Goal: Task Accomplishment & Management: Manage account settings

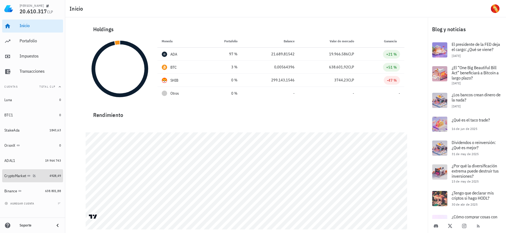
click at [47, 176] on link "CryptoMarket 4928,49" at bounding box center [32, 176] width 61 height 13
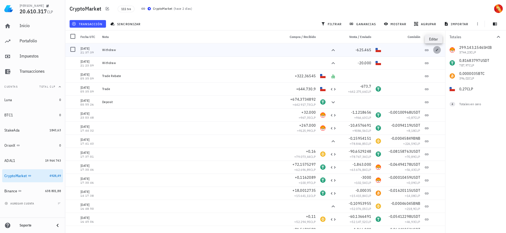
click at [435, 49] on icon "button" at bounding box center [436, 49] width 3 height 3
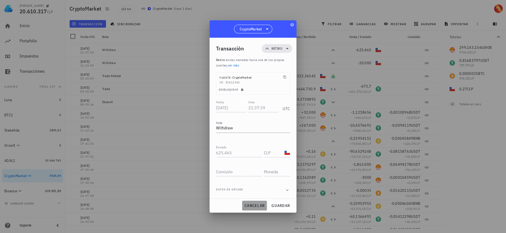
click at [253, 203] on button "cancelar" at bounding box center [254, 206] width 25 height 10
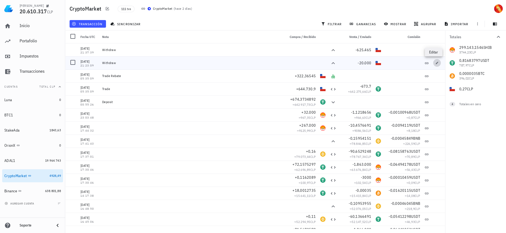
click at [433, 64] on span "button" at bounding box center [437, 62] width 8 height 3
type input "21:23:09"
type input "20.000"
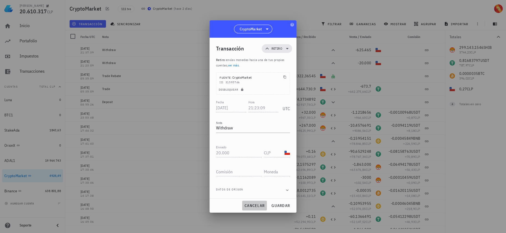
click at [252, 208] on span "cancelar" at bounding box center [254, 205] width 20 height 5
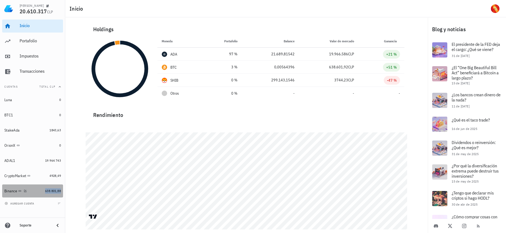
click at [51, 192] on span "638.801,88" at bounding box center [53, 191] width 16 height 4
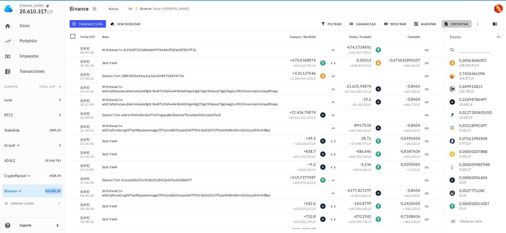
click at [453, 23] on span "importar" at bounding box center [456, 24] width 23 height 4
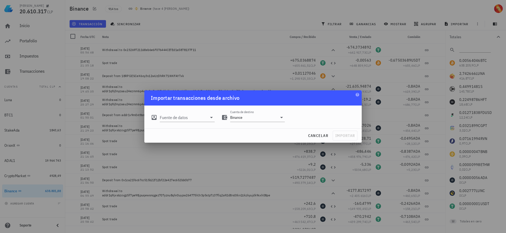
click at [178, 126] on div "Fuente de datos Cuenta de destino Binance" at bounding box center [252, 117] width 217 height 23
click at [186, 120] on input "Fuente de datos" at bounding box center [183, 117] width 47 height 9
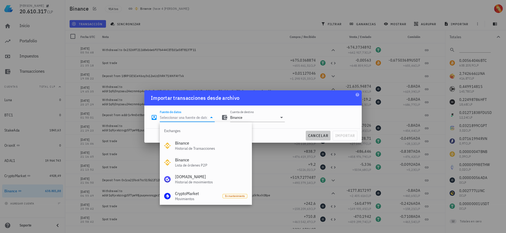
click at [323, 137] on span "cancelar" at bounding box center [318, 135] width 20 height 5
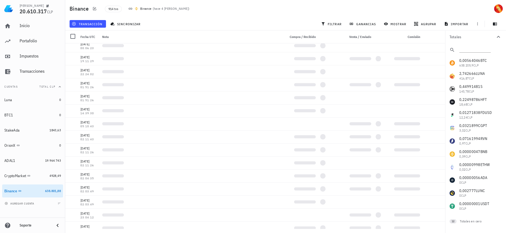
scroll to position [11731, 0]
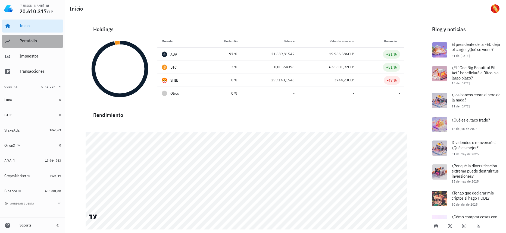
click at [36, 40] on div "Portafolio" at bounding box center [40, 40] width 41 height 5
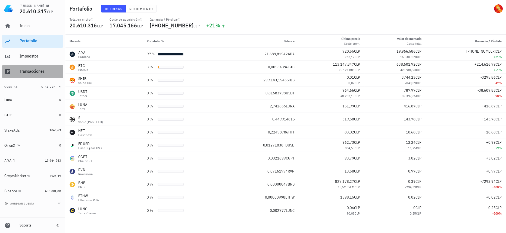
click at [42, 73] on div "Transacciones" at bounding box center [40, 71] width 41 height 5
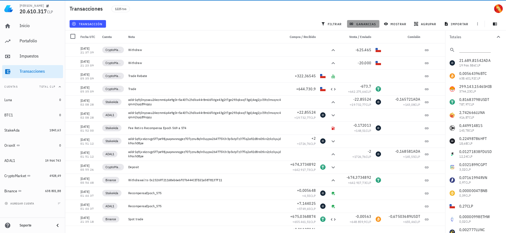
click at [362, 25] on span "ganancias" at bounding box center [363, 24] width 26 height 4
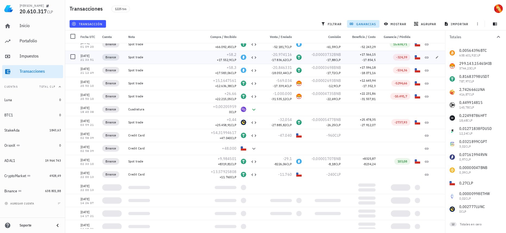
scroll to position [14125, 0]
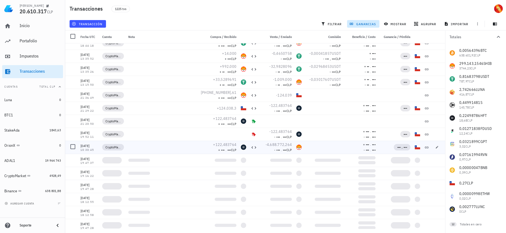
scroll to position [15786, 0]
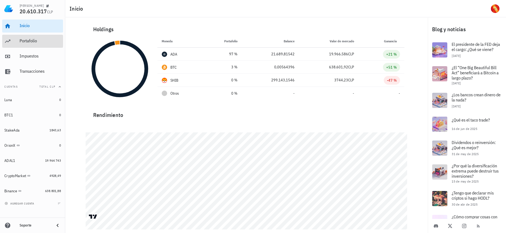
click at [31, 44] on div "Portafolio" at bounding box center [40, 41] width 41 height 12
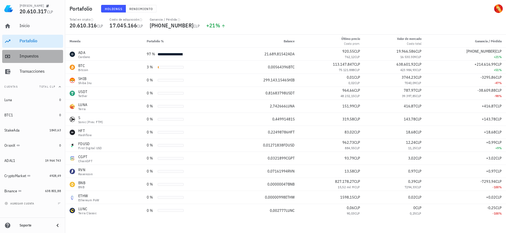
click at [50, 54] on div "Impuestos" at bounding box center [40, 56] width 41 height 5
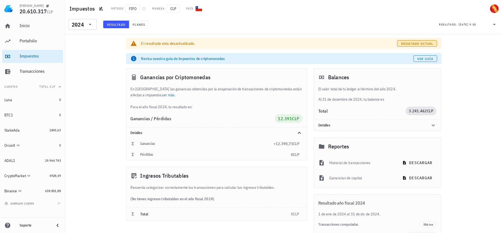
click at [427, 44] on span "Resultado actual" at bounding box center [417, 44] width 32 height 4
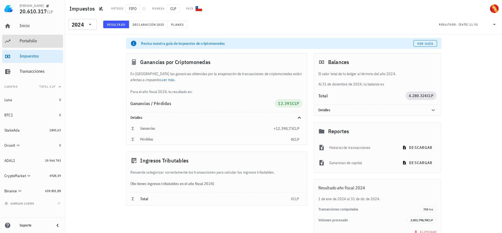
click at [50, 43] on div "Portafolio" at bounding box center [40, 40] width 41 height 5
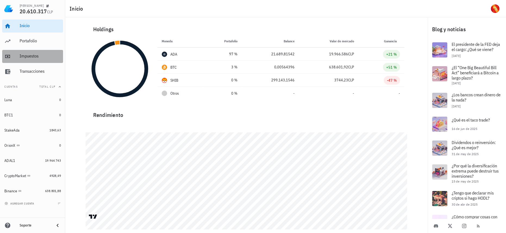
click at [29, 58] on div "Impuestos" at bounding box center [40, 56] width 41 height 5
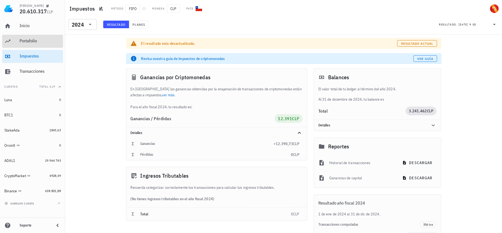
click at [38, 43] on div "Portafolio" at bounding box center [40, 40] width 41 height 5
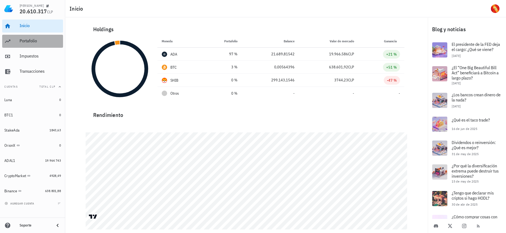
click at [11, 42] on icon at bounding box center [7, 41] width 7 height 7
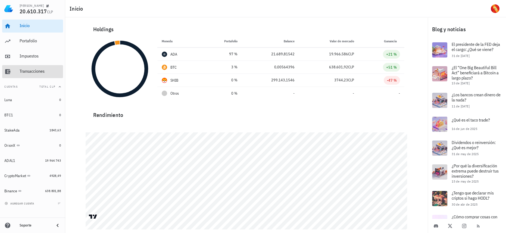
click at [43, 73] on div "Transacciones" at bounding box center [40, 71] width 41 height 5
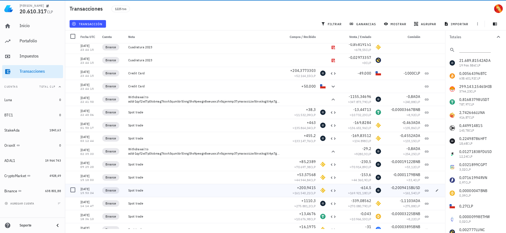
scroll to position [8050, 0]
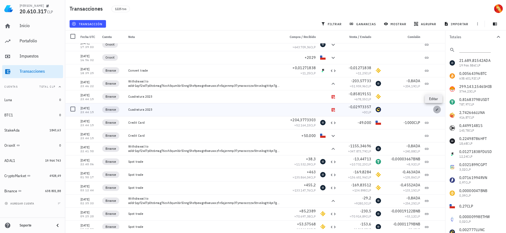
click at [434, 112] on button "button" at bounding box center [437, 110] width 8 height 8
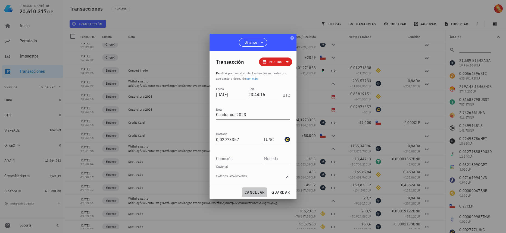
click at [251, 194] on span "cancelar" at bounding box center [254, 192] width 20 height 5
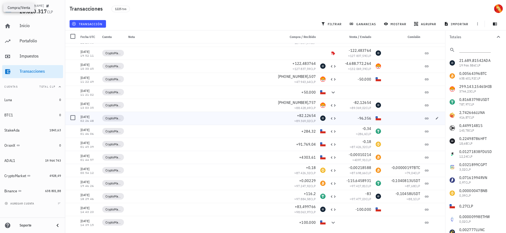
scroll to position [15762, 0]
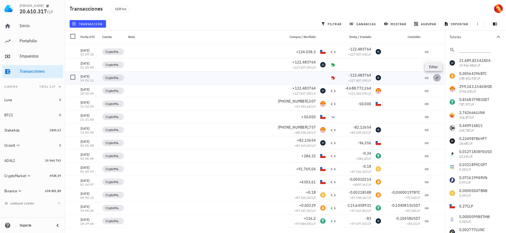
click at [436, 77] on icon "button" at bounding box center [437, 78] width 2 height 2
type input "2021-12-13"
type input "19:52:11"
type input "122,483764"
type input "ADA"
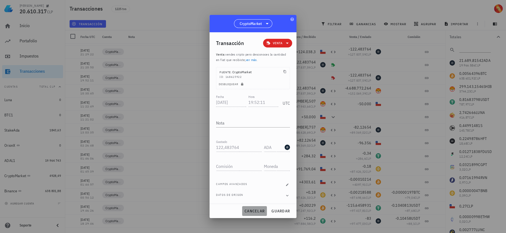
click at [254, 212] on span "cancelar" at bounding box center [254, 211] width 20 height 5
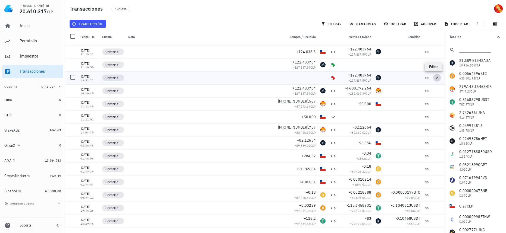
click at [435, 77] on icon "button" at bounding box center [436, 77] width 3 height 3
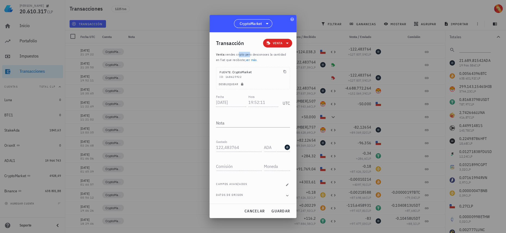
drag, startPoint x: 239, startPoint y: 54, endPoint x: 250, endPoint y: 54, distance: 10.9
click at [250, 54] on span "vendes cripto pero desconoces la cantidad en fiat que recibiste, ver más ." at bounding box center [251, 57] width 70 height 10
click at [250, 216] on button "cancelar" at bounding box center [254, 211] width 25 height 10
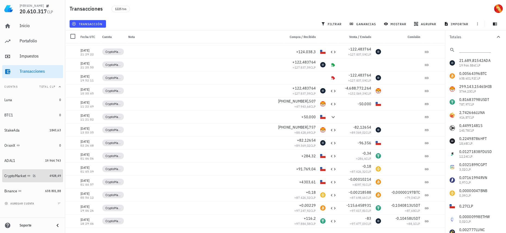
click at [49, 179] on link "CryptoMarket 4928,49" at bounding box center [32, 176] width 61 height 13
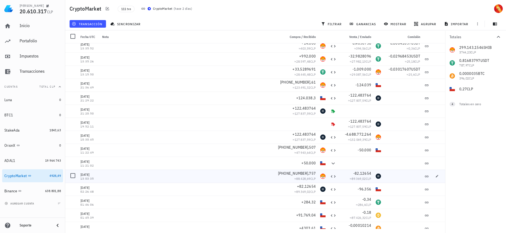
scroll to position [1188, 0]
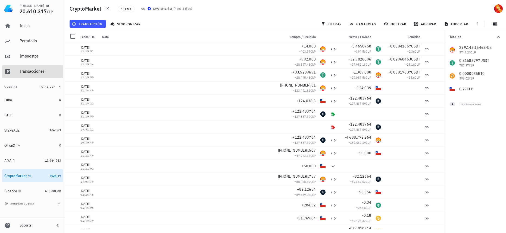
click at [53, 73] on div "Transacciones" at bounding box center [40, 71] width 41 height 5
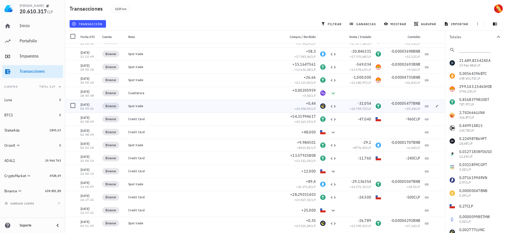
scroll to position [14107, 0]
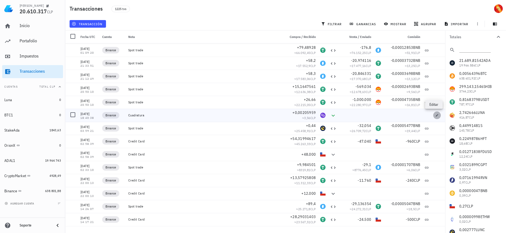
click at [435, 116] on icon "button" at bounding box center [436, 115] width 3 height 3
type input "2022-01-10"
type input "18:40:38"
type textarea "Cuadratura"
type input "0,00205959"
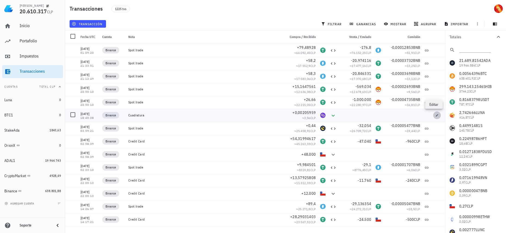
type input "MATIC"
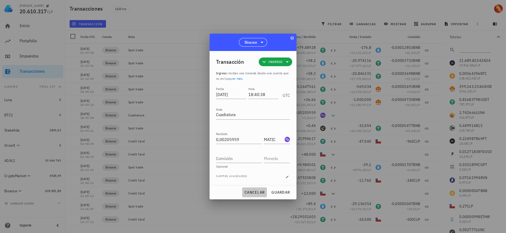
click at [253, 193] on span "cancelar" at bounding box center [254, 192] width 20 height 5
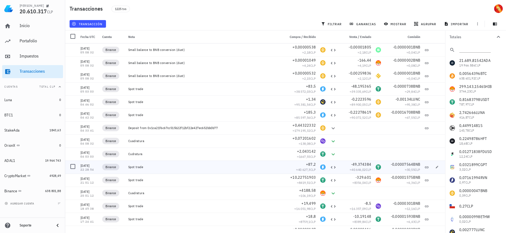
scroll to position [13416, 0]
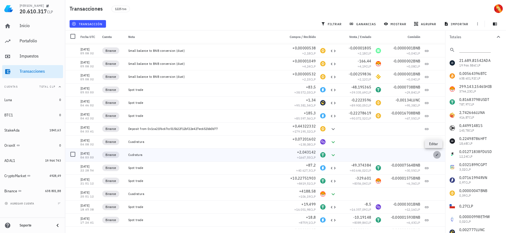
click at [435, 156] on icon "button" at bounding box center [436, 154] width 3 height 3
type input "2022-01-15"
type input "04:03:03"
type textarea "Cudratura"
type input "2,043142"
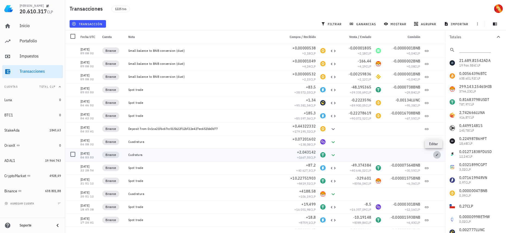
type input "USDT"
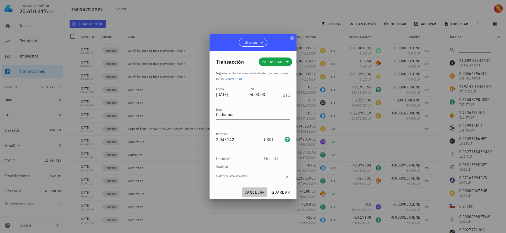
click at [261, 193] on span "cancelar" at bounding box center [254, 192] width 20 height 5
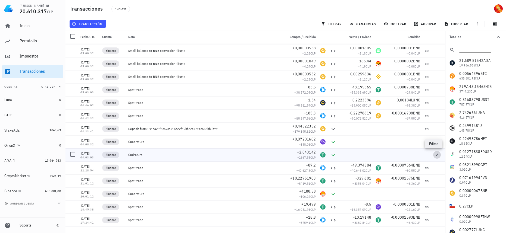
click at [435, 154] on icon "button" at bounding box center [436, 154] width 3 height 3
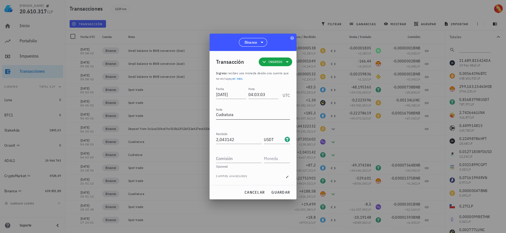
click at [222, 113] on textarea "Cudratura" at bounding box center [253, 115] width 74 height 9
click at [281, 192] on span "guardar" at bounding box center [280, 192] width 19 height 5
type textarea "Cudratura"
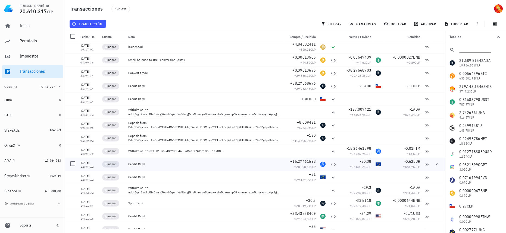
scroll to position [12239, 0]
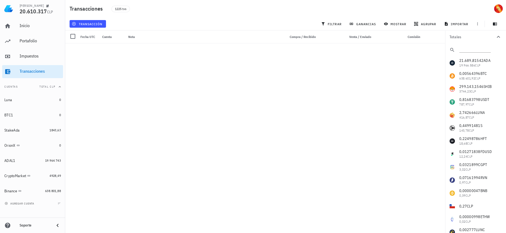
scroll to position [8304, 0]
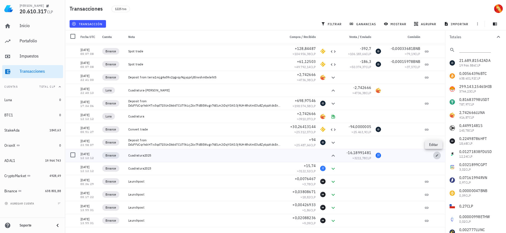
click at [435, 156] on icon "button" at bounding box center [436, 155] width 3 height 3
type input "2022-12-12"
type input "12:12:12"
type textarea "Cuadratura2025"
type input "16,18991481"
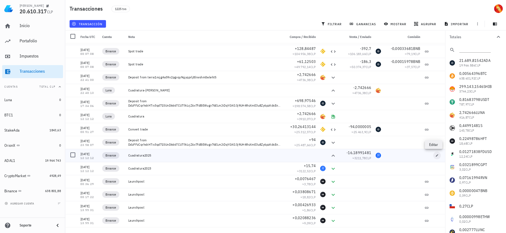
type input "FTM"
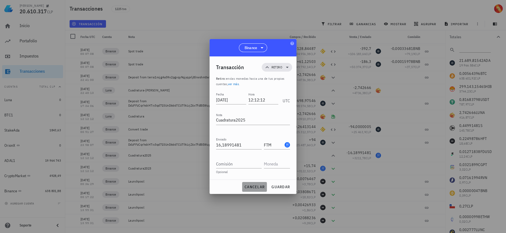
click at [253, 185] on span "cancelar" at bounding box center [254, 187] width 20 height 5
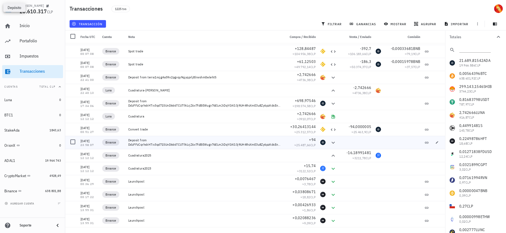
scroll to position [8279, 0]
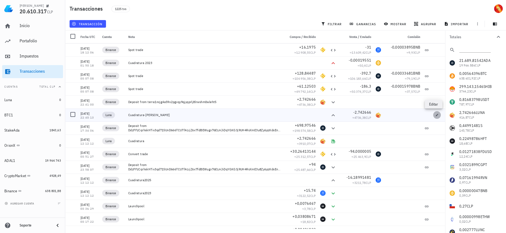
click at [435, 115] on icon "button" at bounding box center [436, 115] width 3 height 3
type input "2023-01-16"
type input "22:40:13"
type textarea "Cuadratura-LUNA"
type input "2,742666"
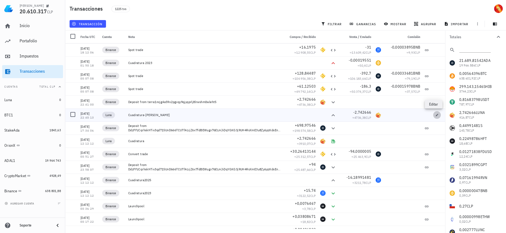
type input "LUNA"
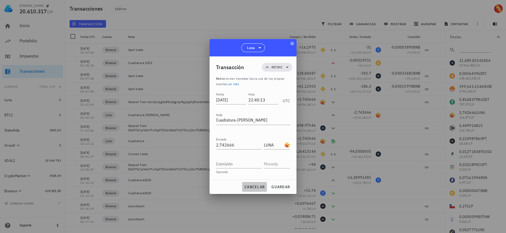
click at [250, 189] on span "cancelar" at bounding box center [254, 187] width 20 height 5
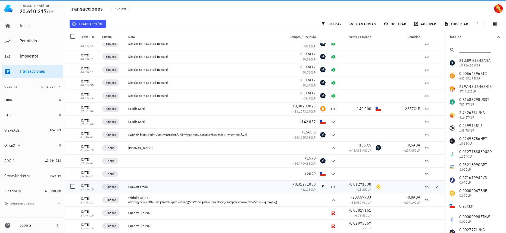
scroll to position [8057, 0]
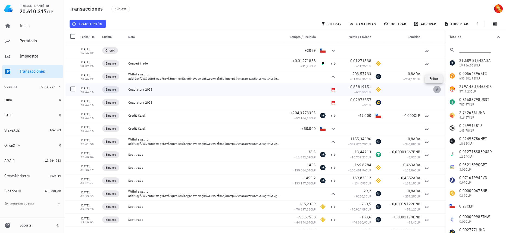
click at [436, 90] on icon "button" at bounding box center [437, 89] width 2 height 2
type input "2023-06-09"
type input "23:44:15"
type textarea "Cuadratura 2023"
type input "0,85819151"
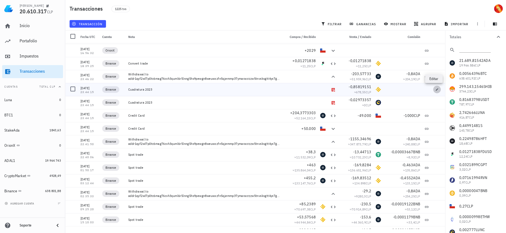
type input "BUSD"
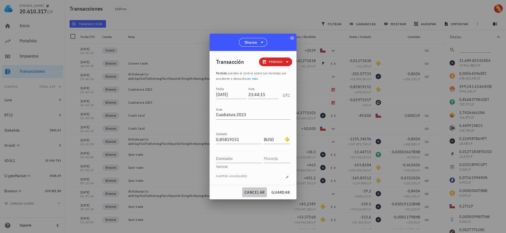
click at [253, 195] on button "cancelar" at bounding box center [254, 193] width 25 height 10
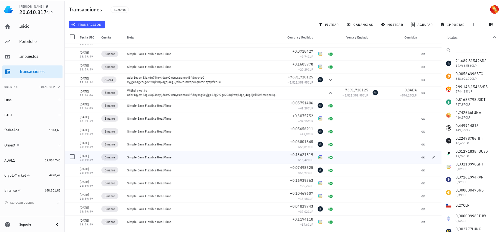
scroll to position [2032, 0]
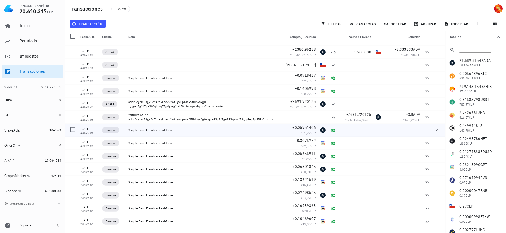
drag, startPoint x: 181, startPoint y: 133, endPoint x: 143, endPoint y: 130, distance: 37.9
click at [143, 130] on div "Simple Earn Flexible Real-Time" at bounding box center [204, 130] width 157 height 13
click at [34, 35] on div "Portafolio" at bounding box center [40, 41] width 41 height 12
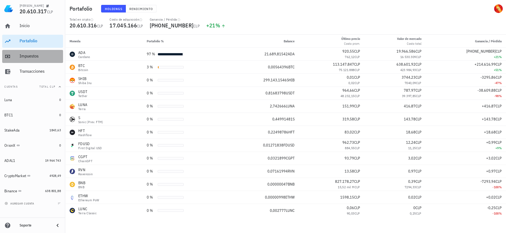
click at [34, 58] on div "Impuestos" at bounding box center [40, 56] width 41 height 5
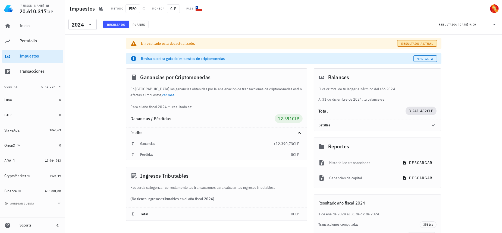
click at [402, 43] on span "Resultado actual" at bounding box center [417, 44] width 32 height 4
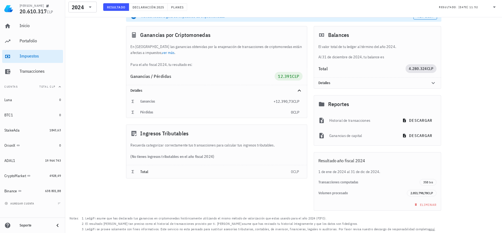
scroll to position [27, 0]
click at [422, 137] on span "descargar" at bounding box center [417, 135] width 29 height 5
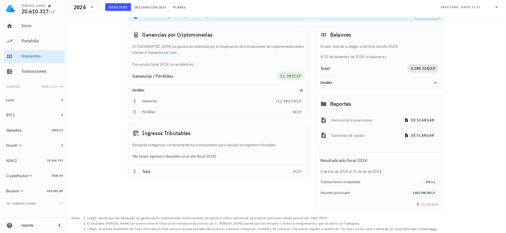
scroll to position [0, 0]
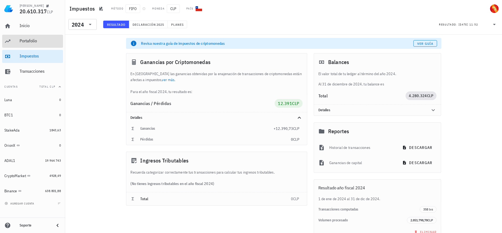
click at [40, 42] on div "Portafolio" at bounding box center [40, 40] width 41 height 5
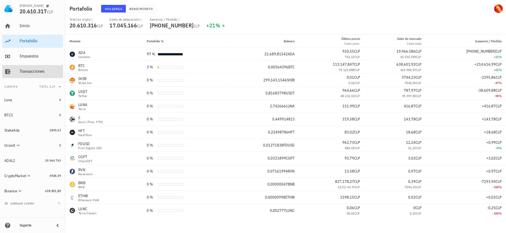
click at [33, 74] on div "Transacciones" at bounding box center [40, 71] width 41 height 12
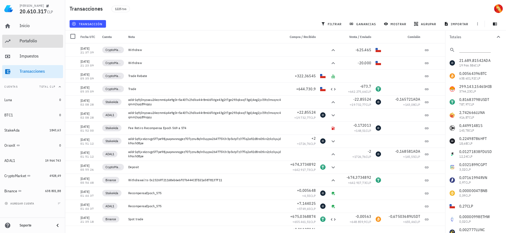
click at [48, 42] on div "Portafolio" at bounding box center [40, 40] width 41 height 5
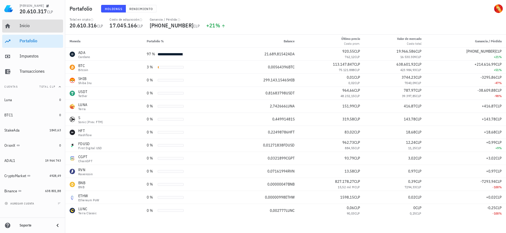
click at [21, 27] on div "Inicio" at bounding box center [40, 25] width 41 height 5
